Goal: Navigation & Orientation: Find specific page/section

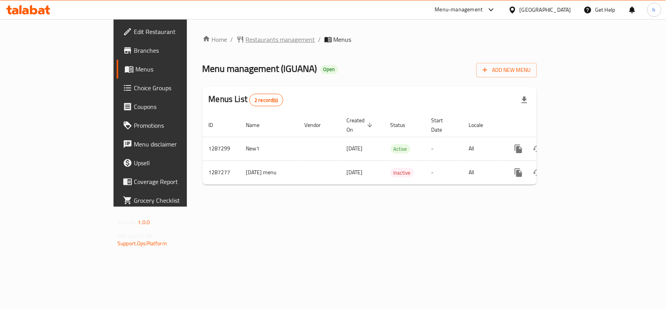
click at [246, 41] on span "Restaurants management" at bounding box center [280, 39] width 69 height 9
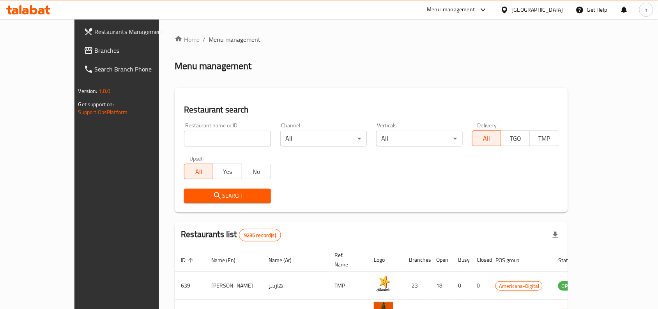
click at [78, 45] on link "Branches" at bounding box center [131, 50] width 107 height 19
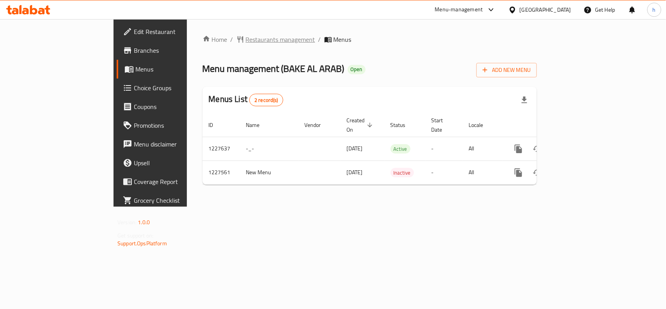
click at [246, 35] on span "Restaurants management" at bounding box center [280, 39] width 69 height 9
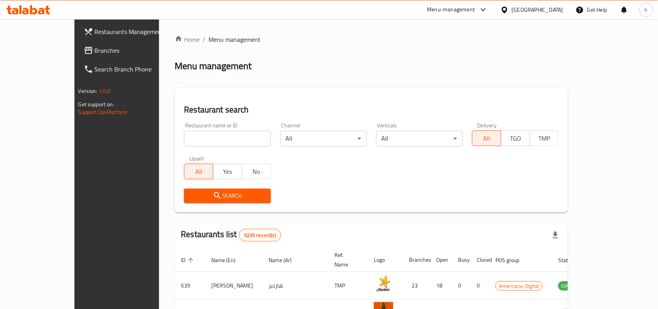
click at [95, 46] on span "Branches" at bounding box center [136, 50] width 83 height 9
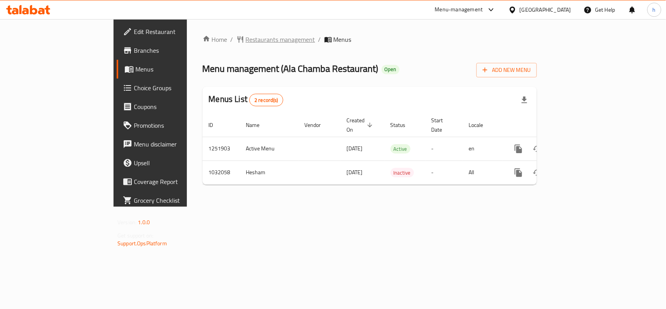
click at [246, 37] on span "Restaurants management" at bounding box center [280, 39] width 69 height 9
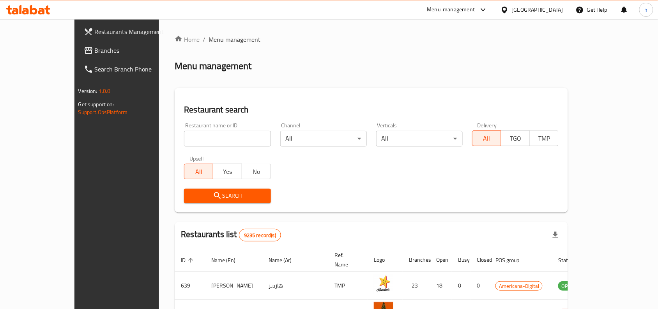
click at [95, 49] on span "Branches" at bounding box center [136, 50] width 83 height 9
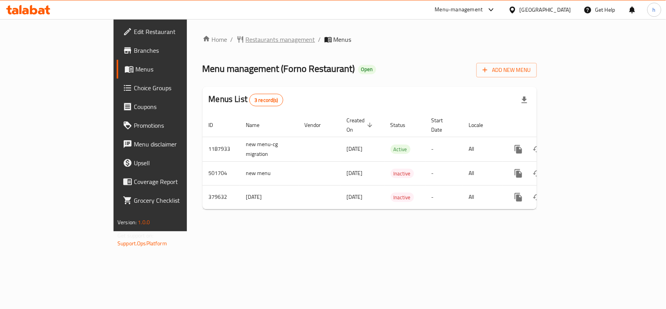
click at [246, 40] on span "Restaurants management" at bounding box center [280, 39] width 69 height 9
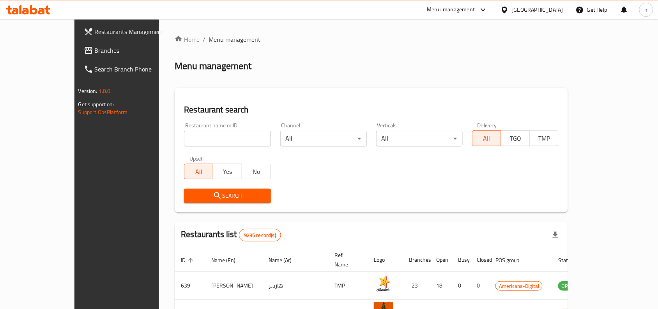
click at [78, 43] on link "Branches" at bounding box center [131, 50] width 107 height 19
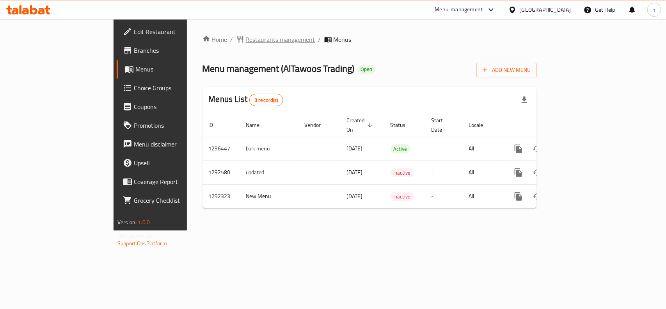
click at [246, 40] on span "Restaurants management" at bounding box center [280, 39] width 69 height 9
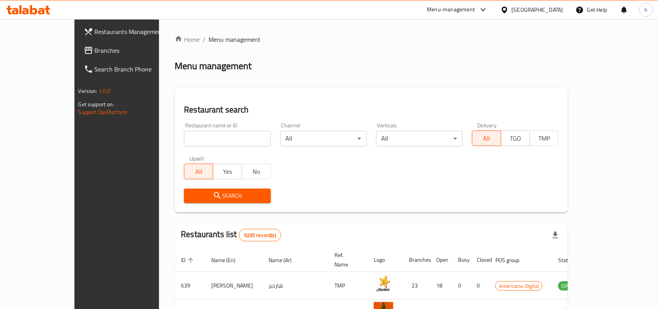
click at [95, 47] on span "Branches" at bounding box center [136, 50] width 83 height 9
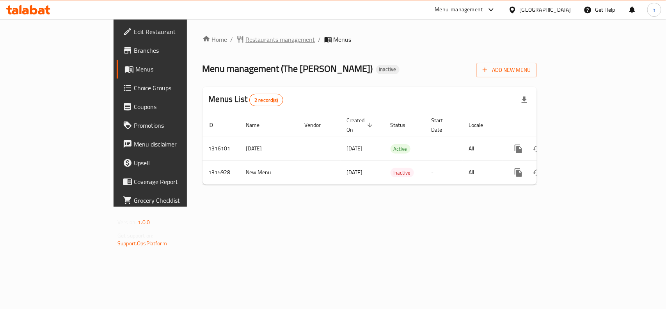
click at [246, 36] on span "Restaurants management" at bounding box center [280, 39] width 69 height 9
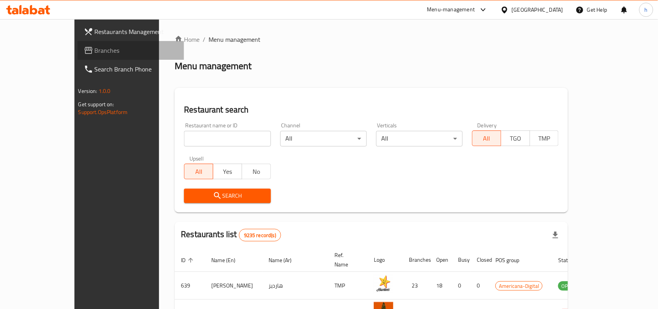
click at [95, 49] on span "Branches" at bounding box center [136, 50] width 83 height 9
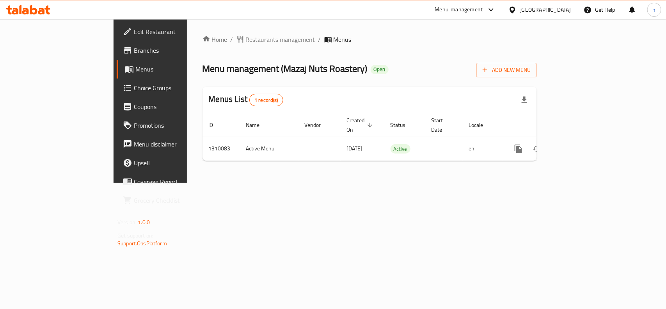
click at [559, 8] on div "[GEOGRAPHIC_DATA]" at bounding box center [545, 9] width 51 height 9
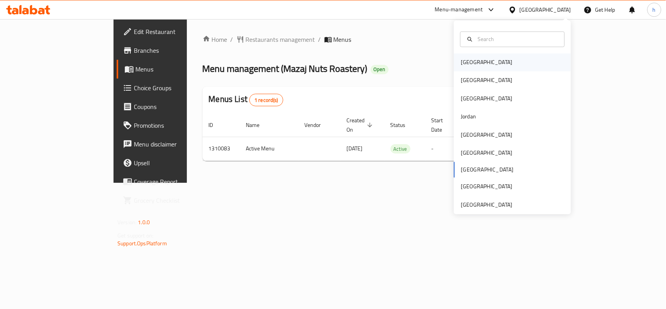
click at [473, 61] on div "[GEOGRAPHIC_DATA]" at bounding box center [486, 62] width 64 height 18
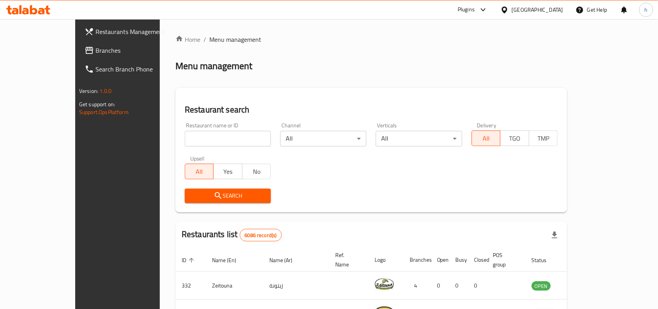
click at [96, 51] on span "Branches" at bounding box center [137, 50] width 83 height 9
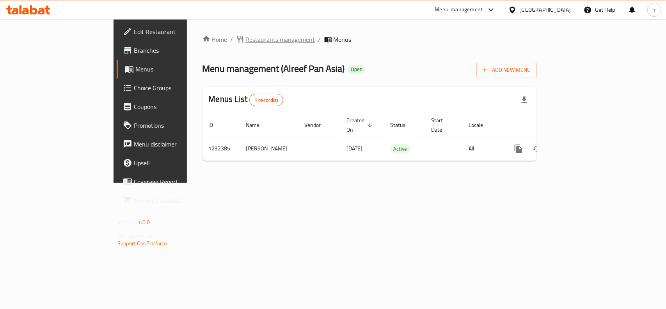
click at [246, 38] on span "Restaurants management" at bounding box center [280, 39] width 69 height 9
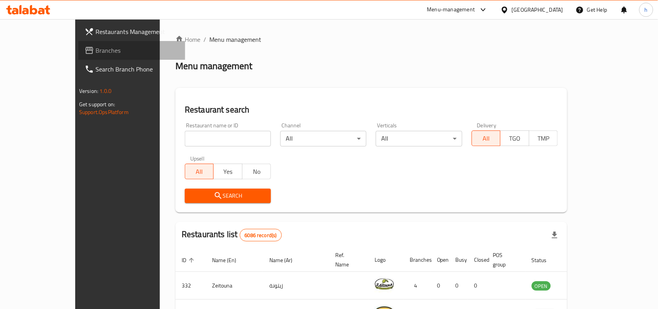
click at [96, 46] on span "Branches" at bounding box center [137, 50] width 83 height 9
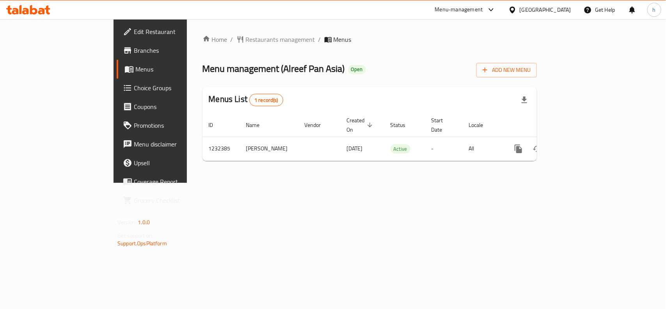
click at [556, 10] on div "[GEOGRAPHIC_DATA]" at bounding box center [545, 9] width 51 height 9
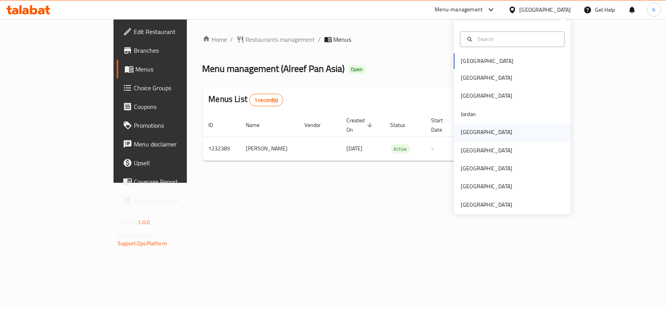
click at [481, 131] on div "[GEOGRAPHIC_DATA]" at bounding box center [512, 132] width 117 height 18
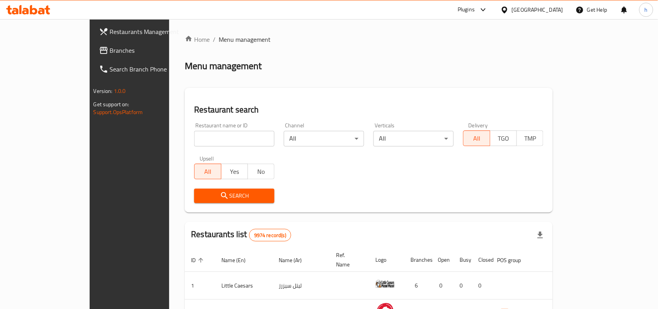
click at [110, 48] on span "Branches" at bounding box center [151, 50] width 83 height 9
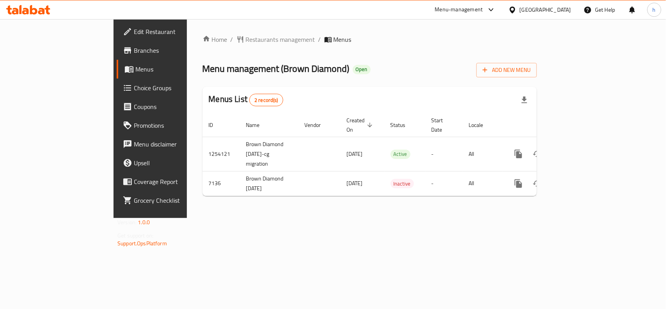
click at [558, 12] on div "[GEOGRAPHIC_DATA]" at bounding box center [545, 9] width 51 height 9
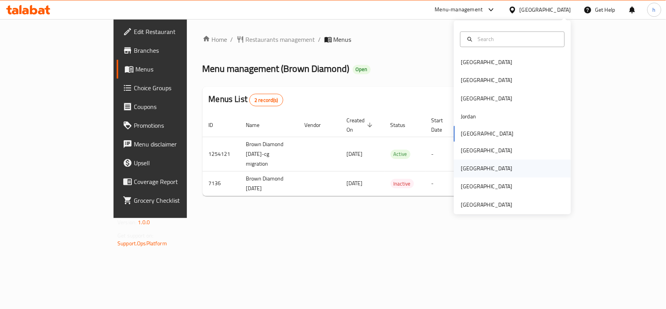
click at [467, 168] on div "[GEOGRAPHIC_DATA]" at bounding box center [486, 169] width 64 height 18
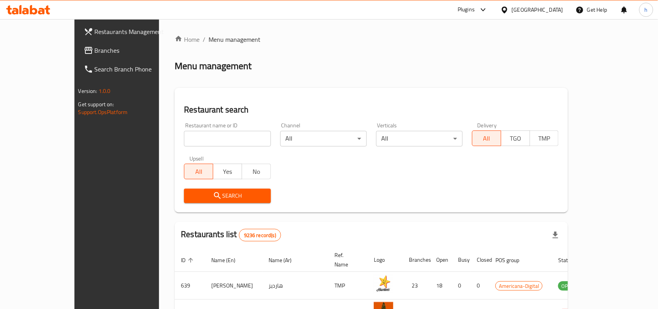
click at [95, 48] on span "Branches" at bounding box center [136, 50] width 83 height 9
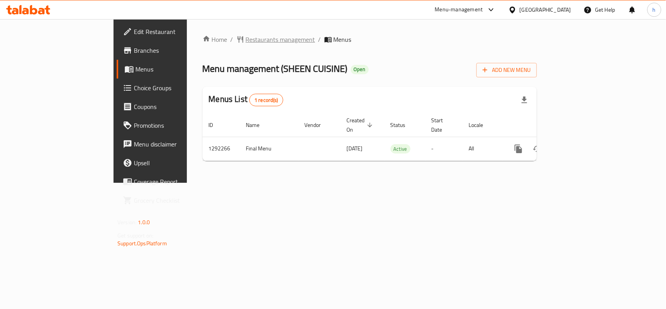
click at [246, 40] on span "Restaurants management" at bounding box center [280, 39] width 69 height 9
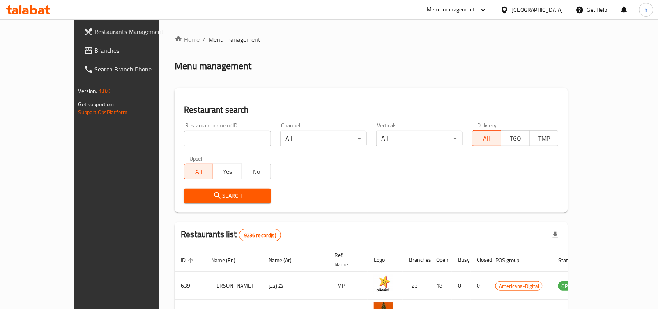
click at [95, 53] on span "Branches" at bounding box center [136, 50] width 83 height 9
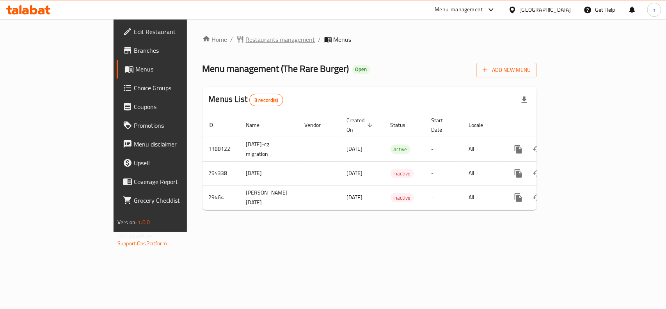
click at [246, 39] on span "Restaurants management" at bounding box center [280, 39] width 69 height 9
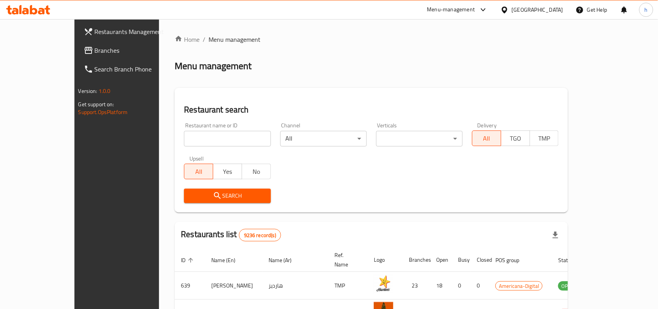
click at [95, 49] on span "Branches" at bounding box center [136, 50] width 83 height 9
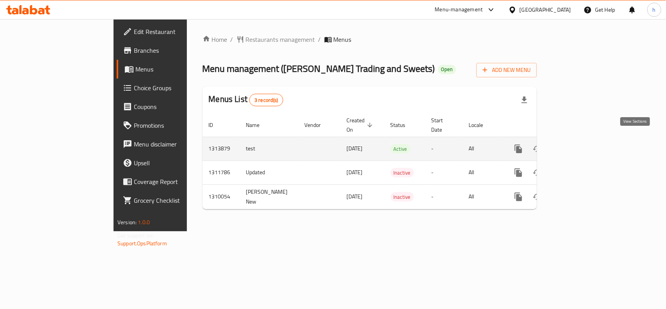
click at [579, 144] on icon "enhanced table" at bounding box center [574, 148] width 9 height 9
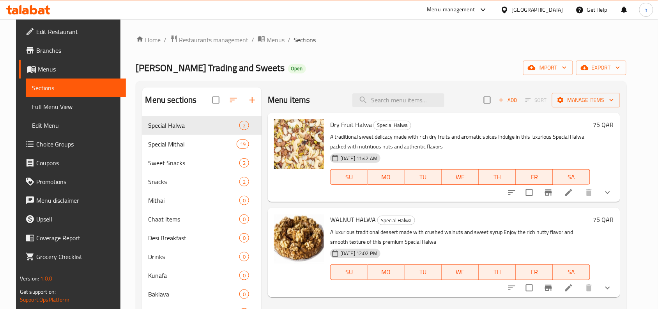
click at [55, 145] on span "Choice Groups" at bounding box center [77, 143] width 83 height 9
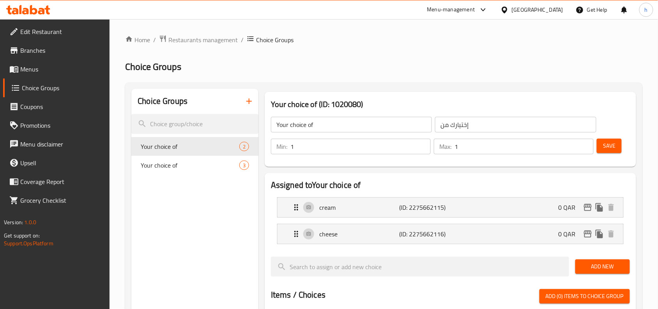
click at [321, 63] on h2 "Choice Groups" at bounding box center [384, 66] width 518 height 12
click at [184, 145] on span "Your choice of" at bounding box center [178, 146] width 75 height 9
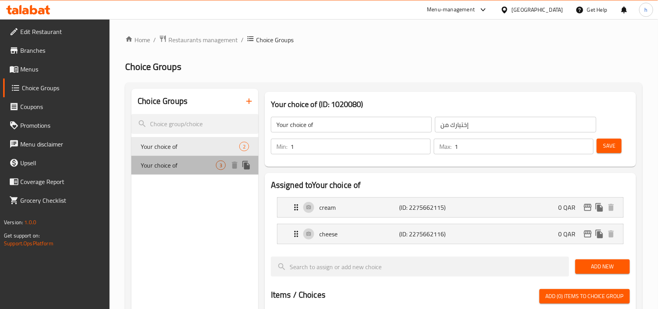
click at [197, 167] on span "Your choice of" at bounding box center [178, 164] width 75 height 9
